Goal: Transaction & Acquisition: Purchase product/service

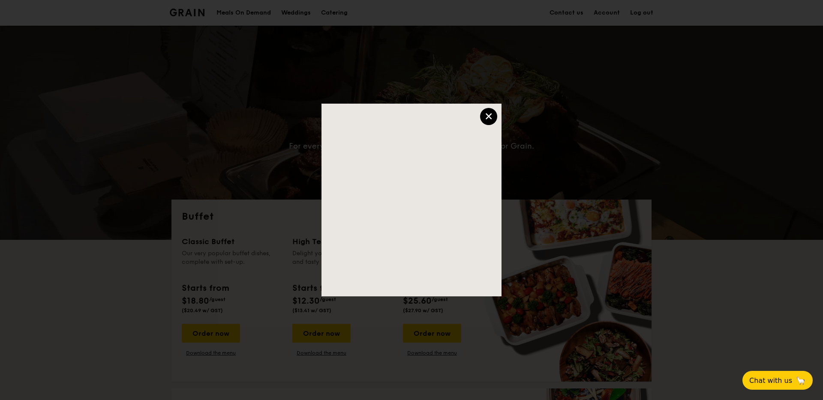
click at [486, 123] on div "×" at bounding box center [488, 116] width 17 height 17
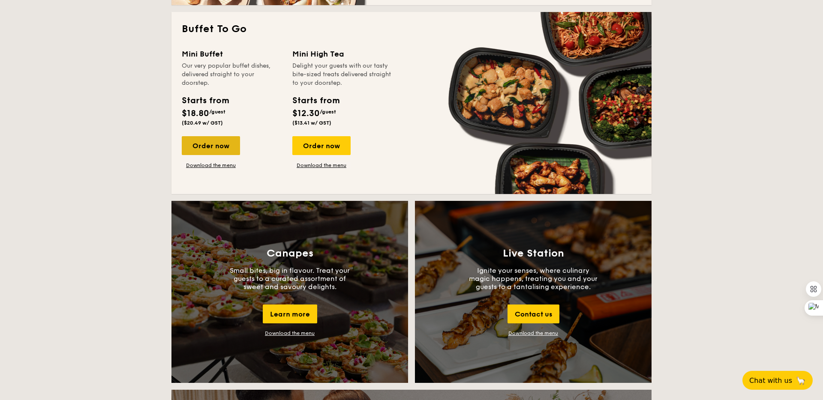
scroll to position [565, 0]
click at [210, 144] on div "Order now" at bounding box center [211, 146] width 58 height 19
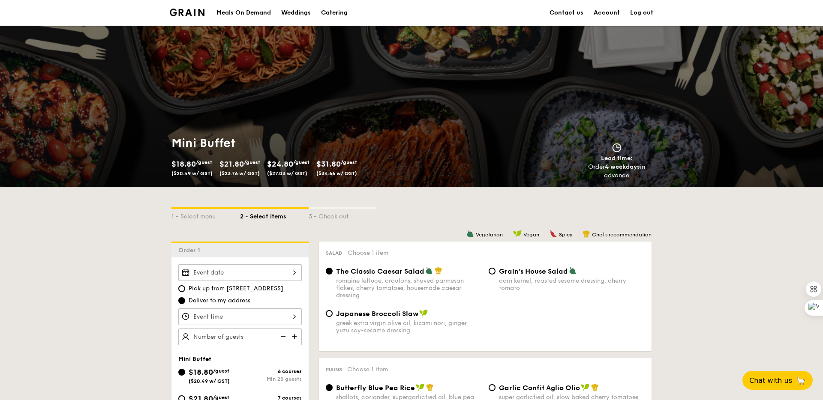
click at [228, 270] on div at bounding box center [239, 273] width 123 height 17
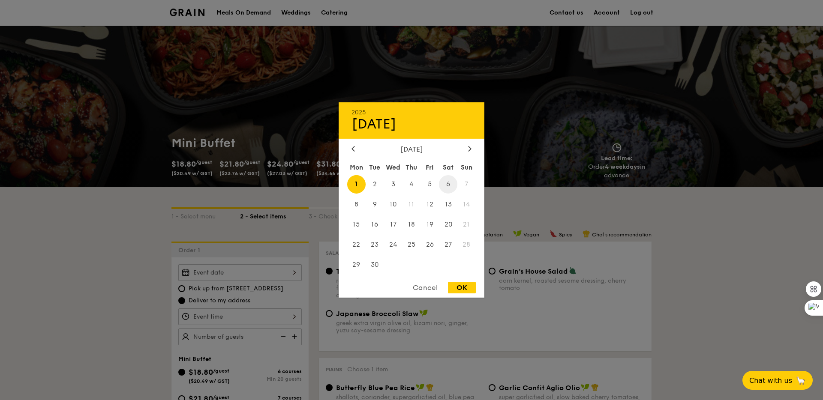
click at [450, 182] on span "6" at bounding box center [448, 184] width 18 height 18
click at [508, 216] on div at bounding box center [411, 200] width 823 height 400
